Goal: Navigation & Orientation: Go to known website

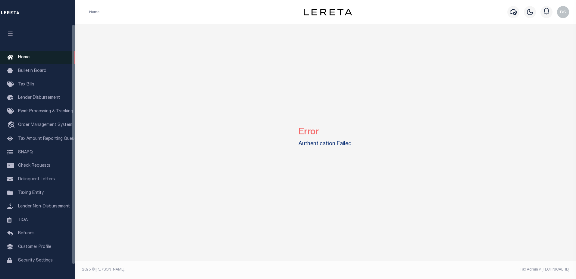
click at [22, 58] on span "Home" at bounding box center [23, 57] width 11 height 4
click at [24, 54] on link "Home" at bounding box center [37, 58] width 75 height 14
